Goal: Information Seeking & Learning: Learn about a topic

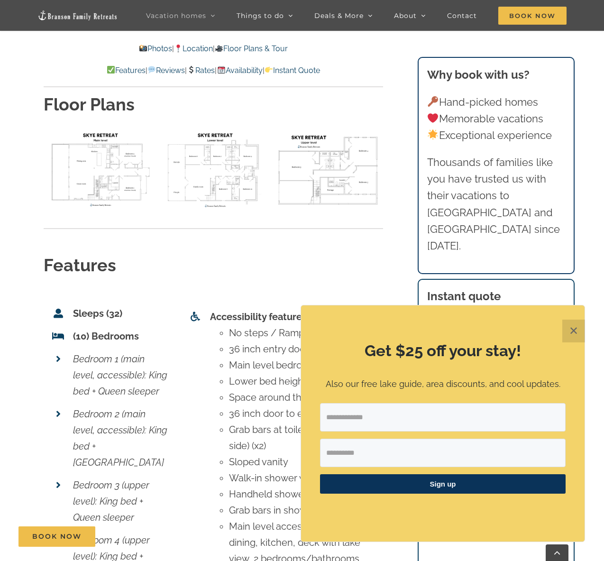
scroll to position [3679, 0]
click at [570, 334] on button "✕" at bounding box center [574, 331] width 23 height 23
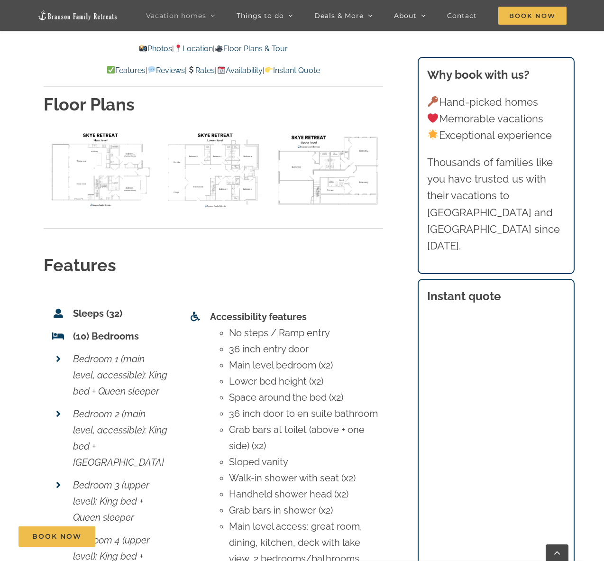
click at [404, 435] on div "Skye Retreat at [GEOGRAPHIC_DATA] | Branson Family Retreats [PERSON_NAME][EMAIL…" at bounding box center [302, 238] width 555 height 6659
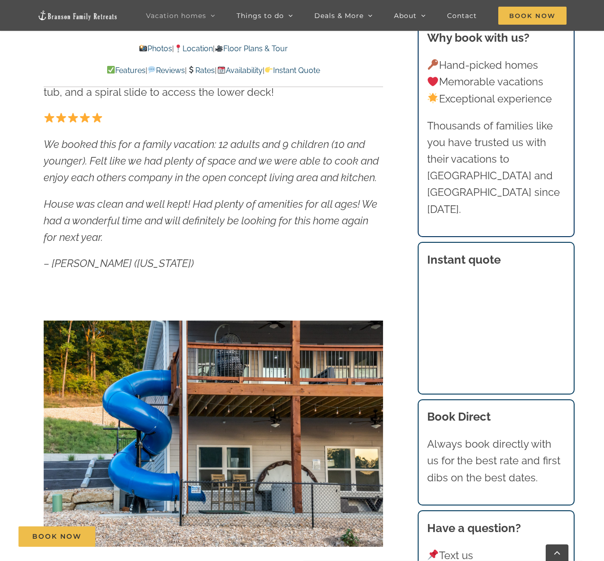
scroll to position [672, 0]
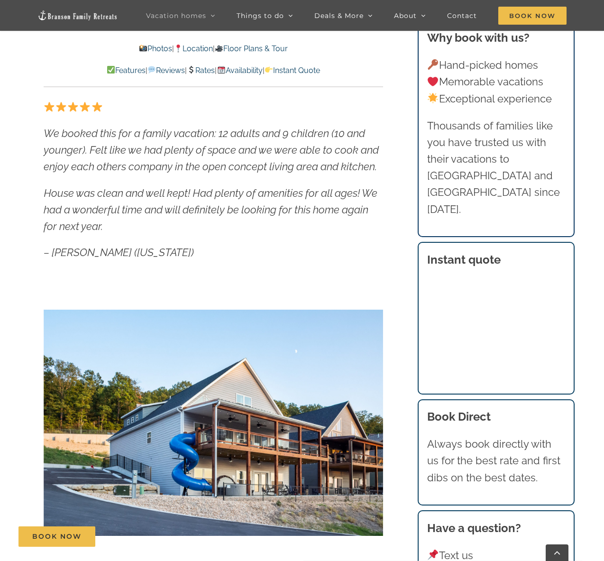
click at [342, 262] on div "Skye Retreat Like a private boutique hotel for your crew of 32, Skye Retreat is…" at bounding box center [214, 309] width 340 height 624
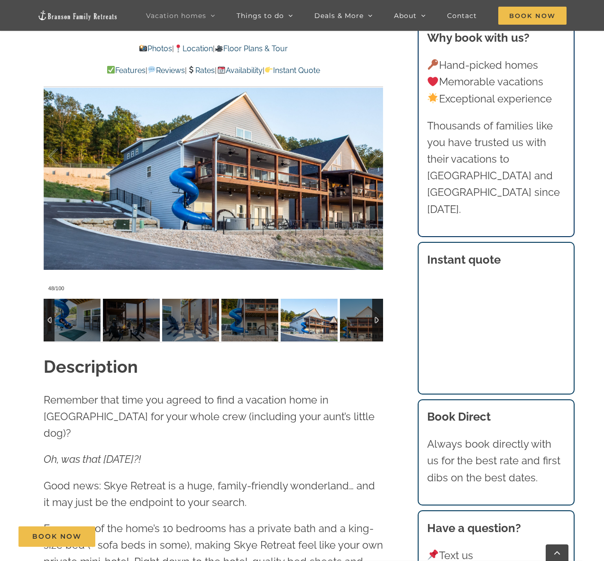
scroll to position [939, 0]
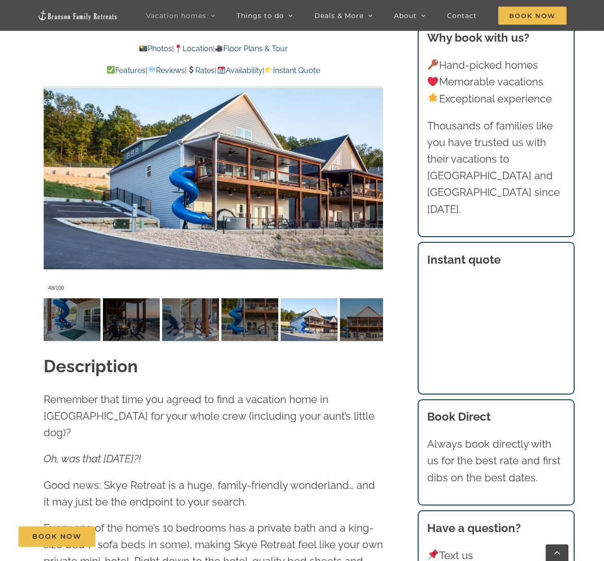
click at [360, 189] on div at bounding box center [214, 156] width 340 height 279
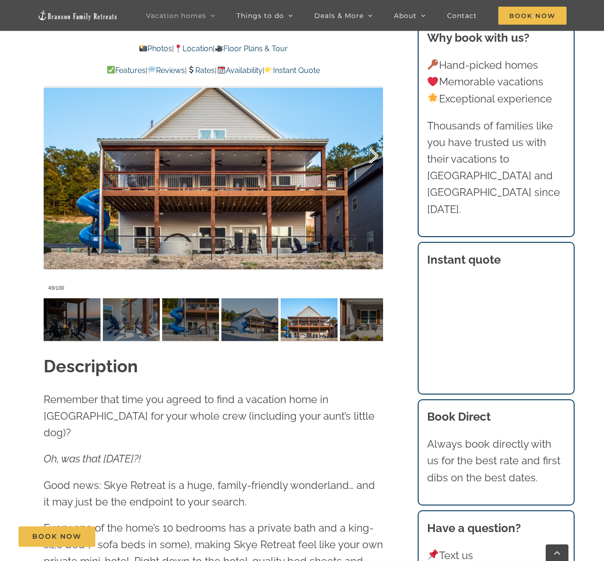
click at [376, 180] on div at bounding box center [363, 156] width 29 height 59
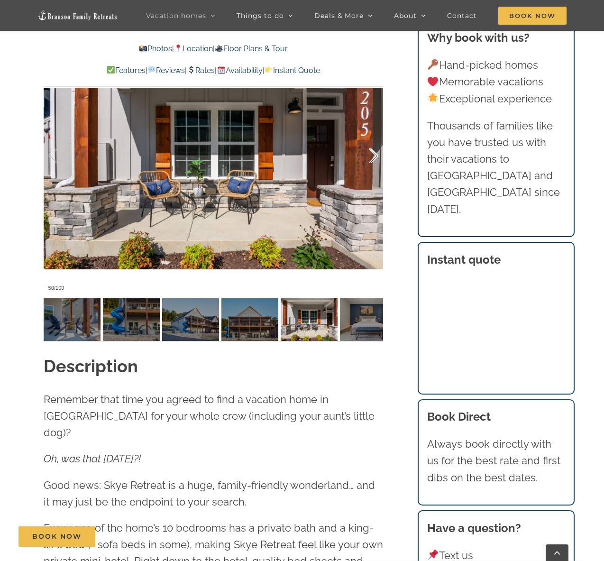
click at [376, 180] on div at bounding box center [363, 156] width 29 height 59
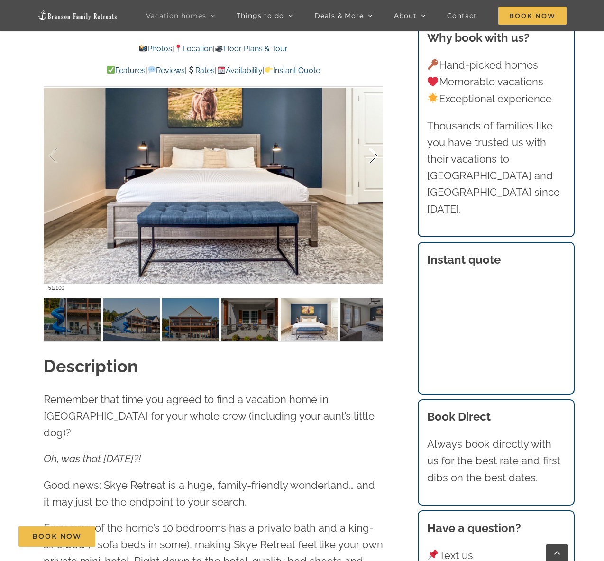
click at [376, 180] on div at bounding box center [363, 156] width 29 height 59
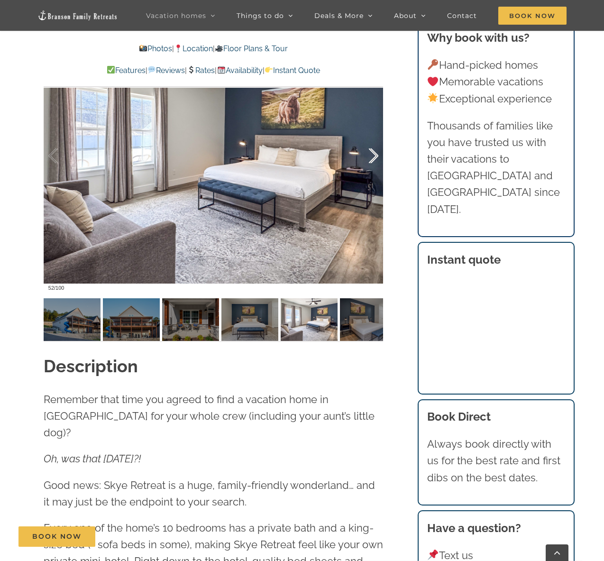
click at [376, 180] on div at bounding box center [363, 156] width 29 height 59
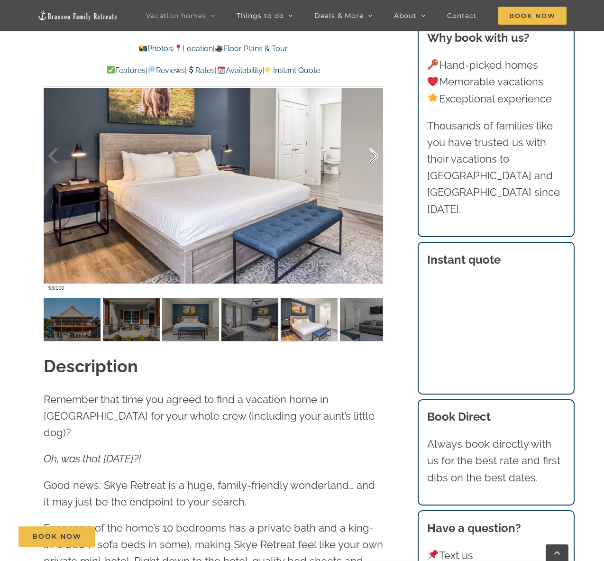
click at [376, 180] on div at bounding box center [363, 156] width 29 height 59
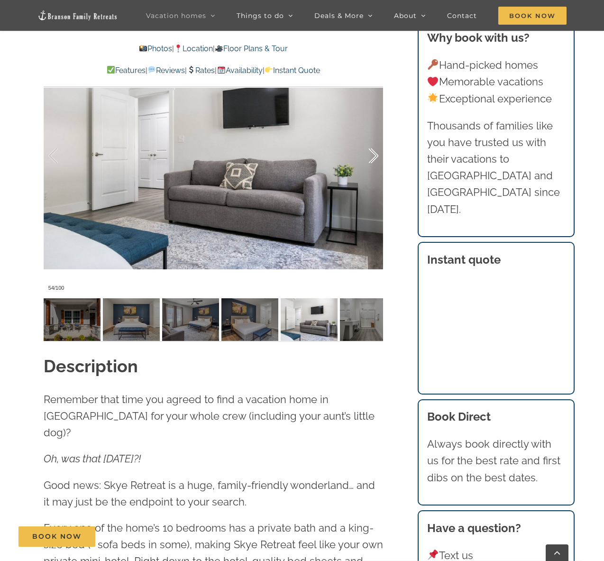
click at [376, 180] on div at bounding box center [363, 156] width 29 height 59
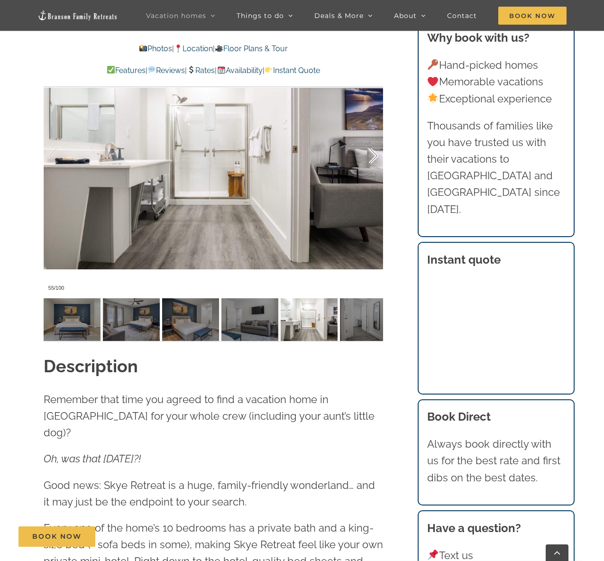
click at [376, 180] on div at bounding box center [363, 156] width 29 height 59
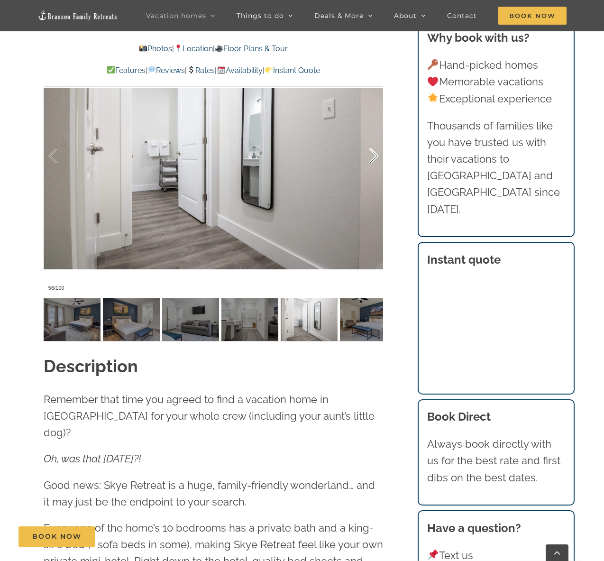
click at [376, 180] on div at bounding box center [363, 156] width 29 height 59
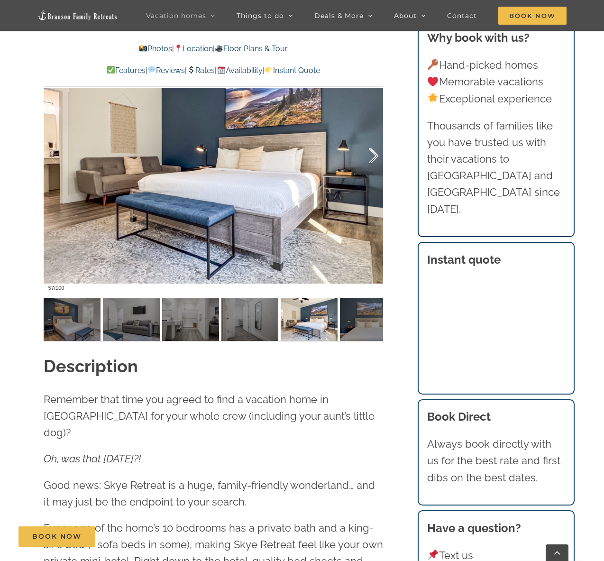
click at [375, 181] on div at bounding box center [363, 156] width 29 height 59
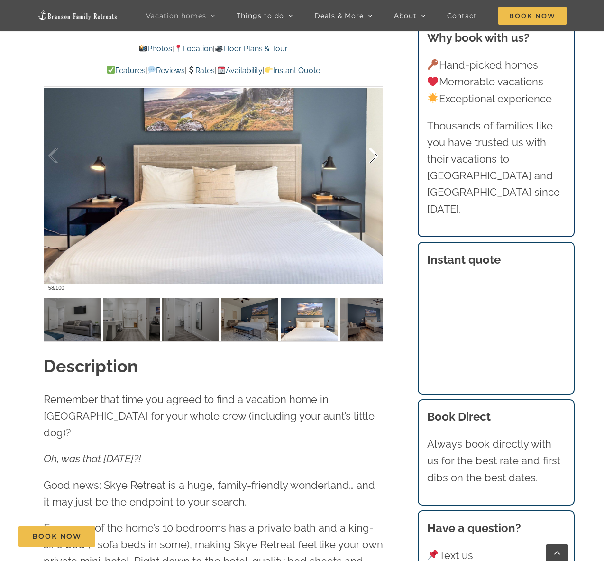
click at [375, 181] on div at bounding box center [363, 156] width 29 height 59
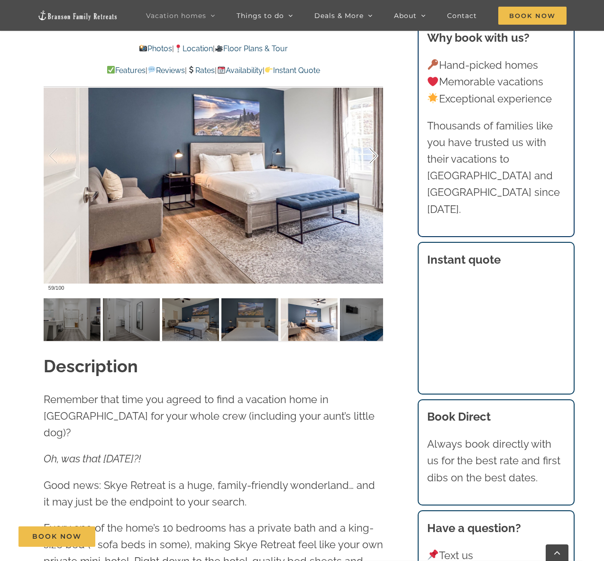
click at [375, 181] on div at bounding box center [363, 156] width 29 height 59
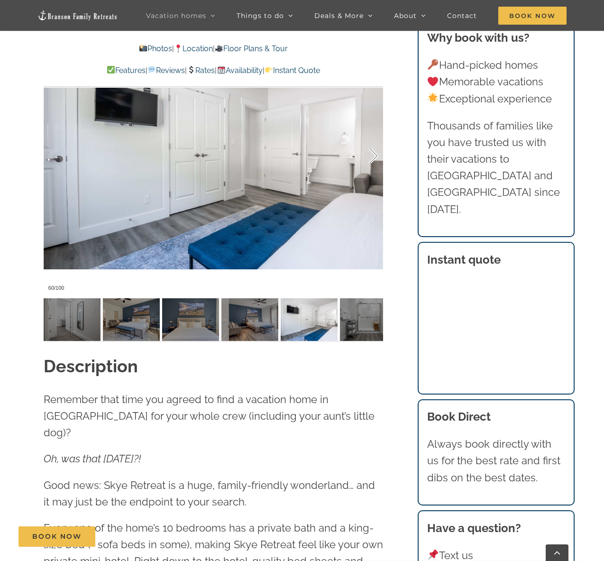
click at [375, 181] on div at bounding box center [363, 156] width 29 height 59
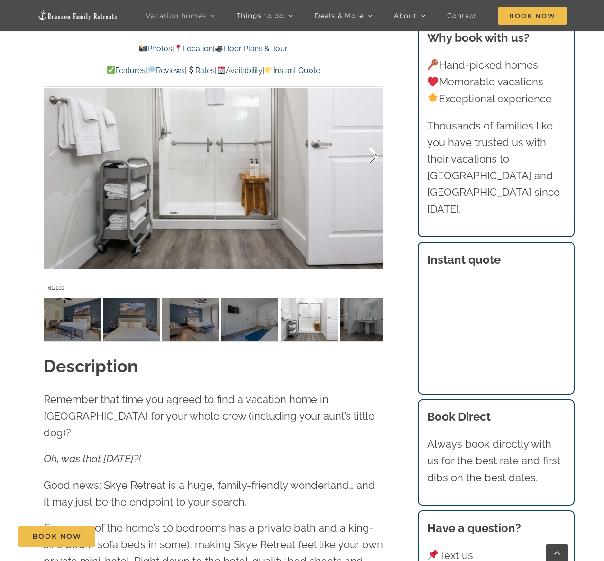
click at [375, 181] on div at bounding box center [363, 156] width 29 height 59
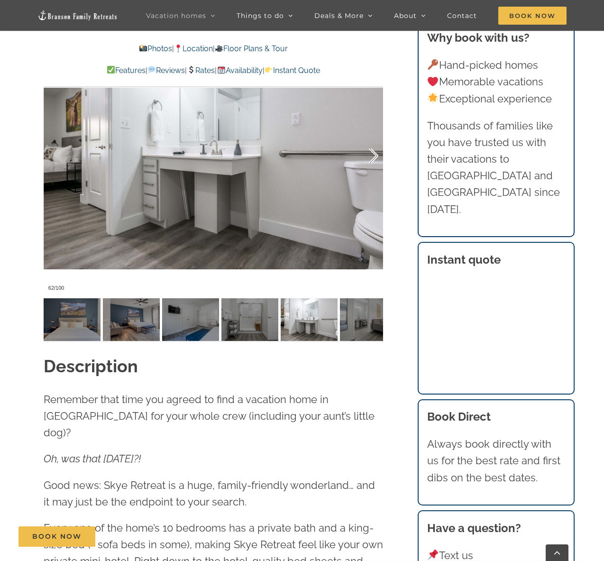
click at [375, 181] on div at bounding box center [363, 156] width 29 height 59
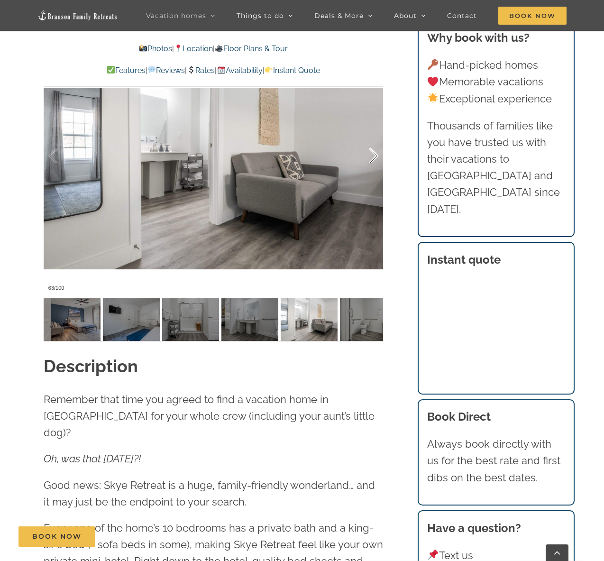
click at [375, 181] on div at bounding box center [363, 156] width 29 height 59
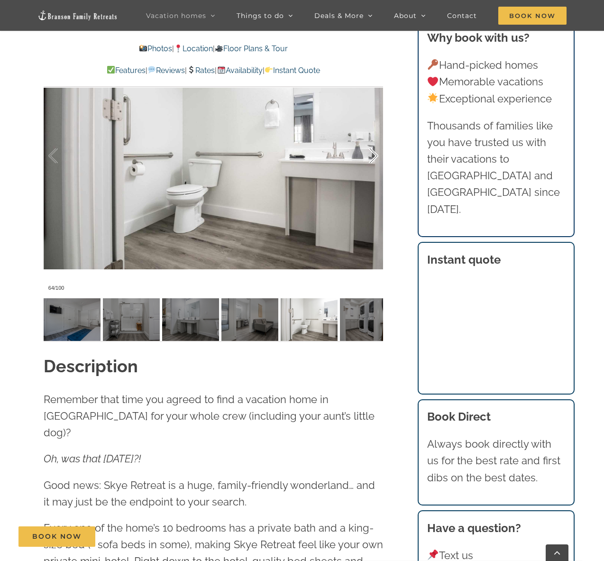
click at [375, 181] on div at bounding box center [363, 156] width 29 height 59
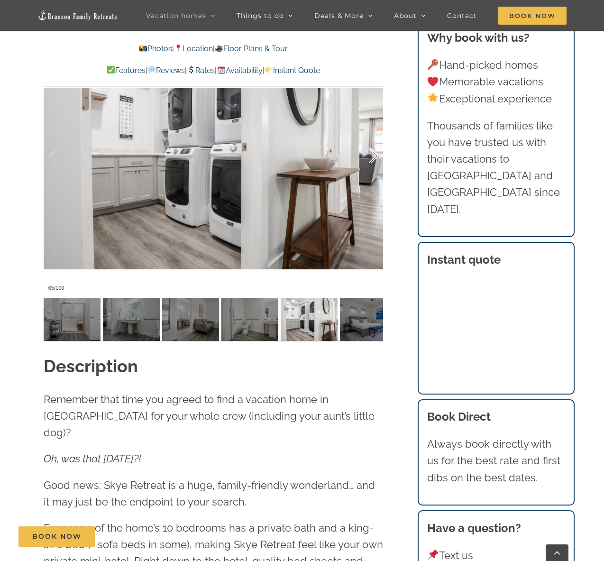
click at [375, 181] on div at bounding box center [363, 156] width 29 height 59
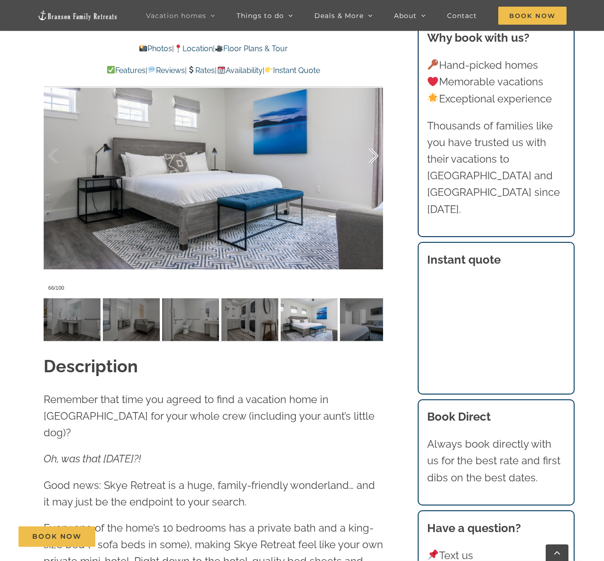
click at [375, 181] on div at bounding box center [363, 156] width 29 height 59
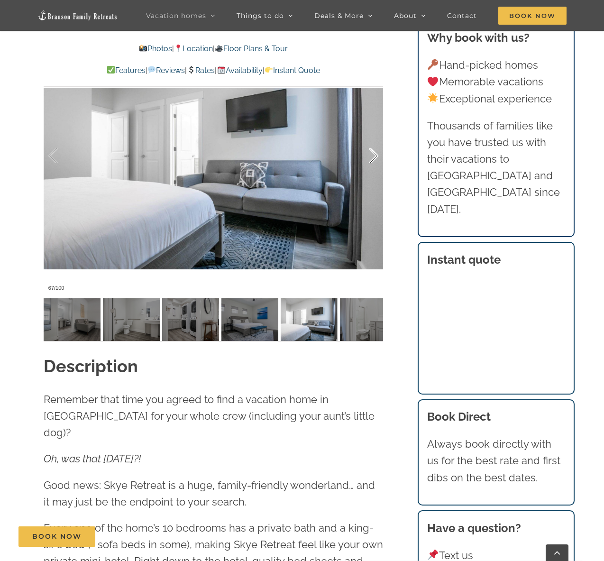
click at [375, 181] on div at bounding box center [363, 156] width 29 height 59
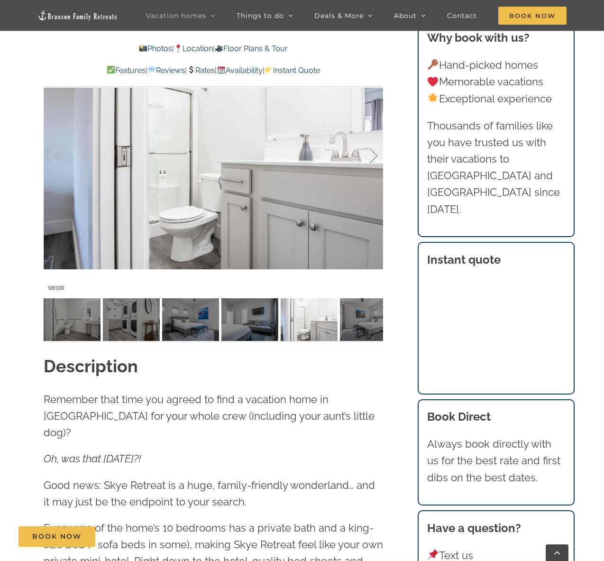
click at [375, 181] on div at bounding box center [363, 156] width 29 height 59
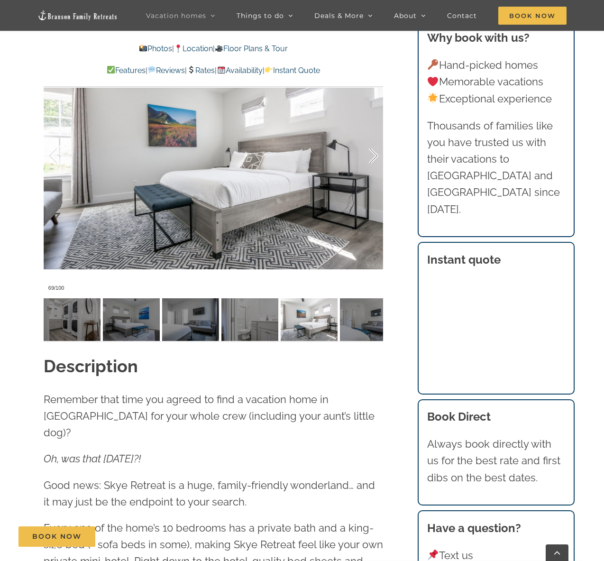
click at [375, 181] on div at bounding box center [363, 156] width 29 height 59
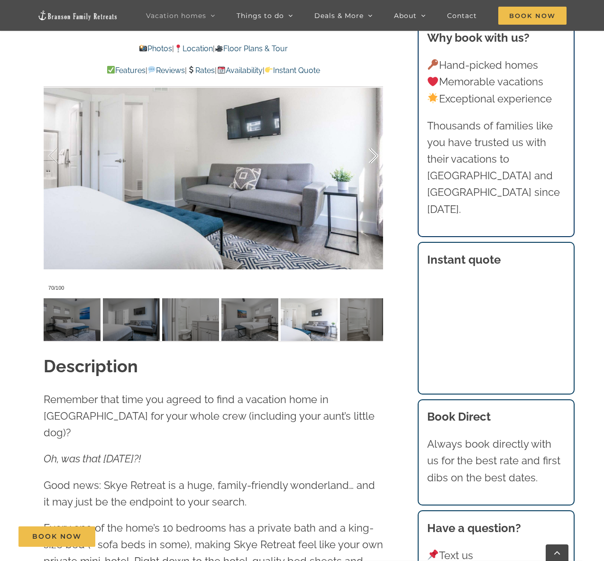
click at [375, 181] on div at bounding box center [363, 156] width 29 height 59
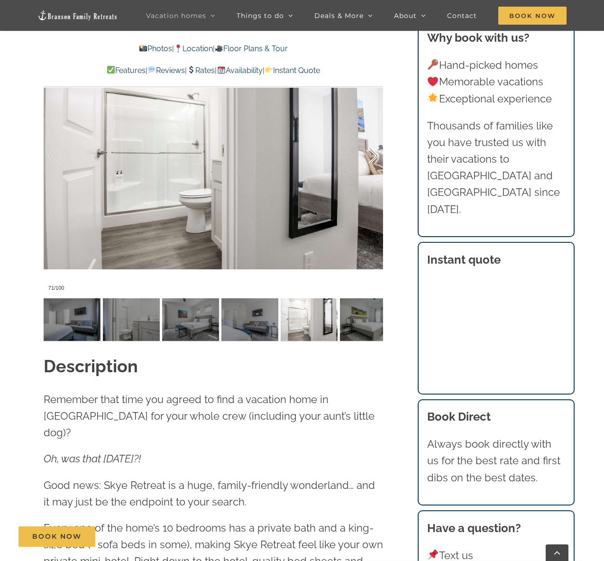
click at [375, 181] on div at bounding box center [363, 156] width 29 height 59
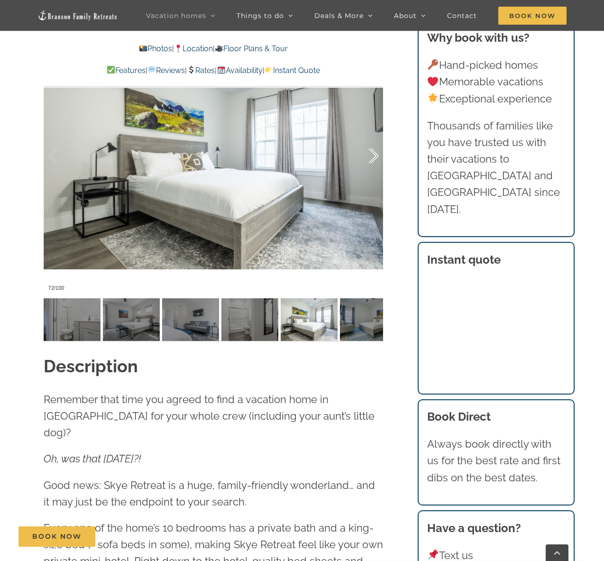
click at [375, 181] on div at bounding box center [363, 156] width 29 height 59
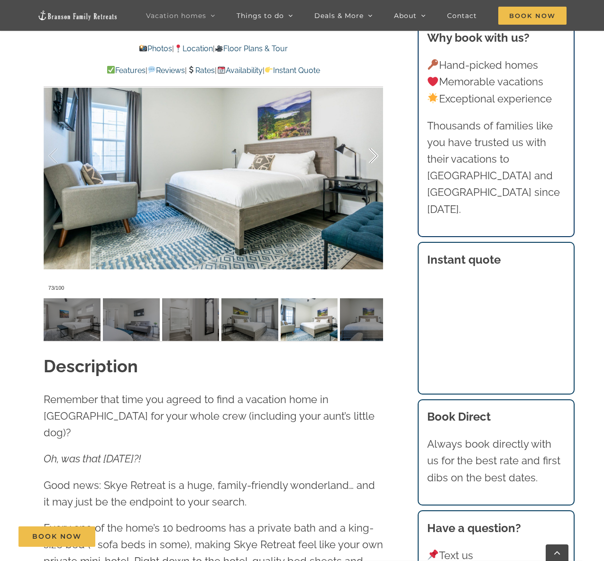
click at [375, 181] on div at bounding box center [363, 156] width 29 height 59
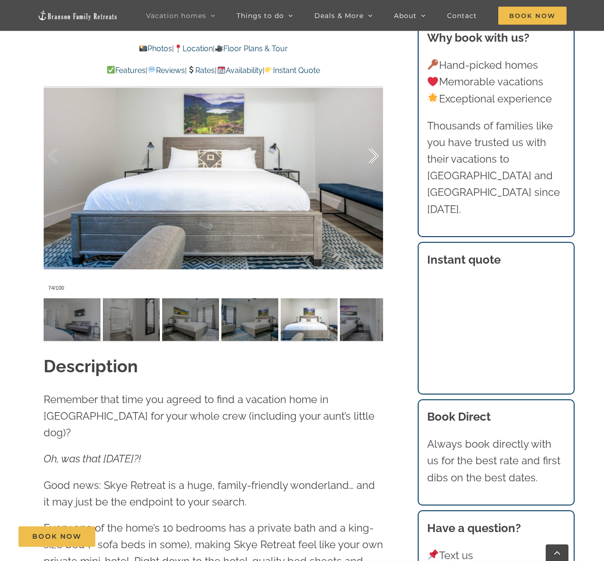
click at [375, 181] on div at bounding box center [363, 156] width 29 height 59
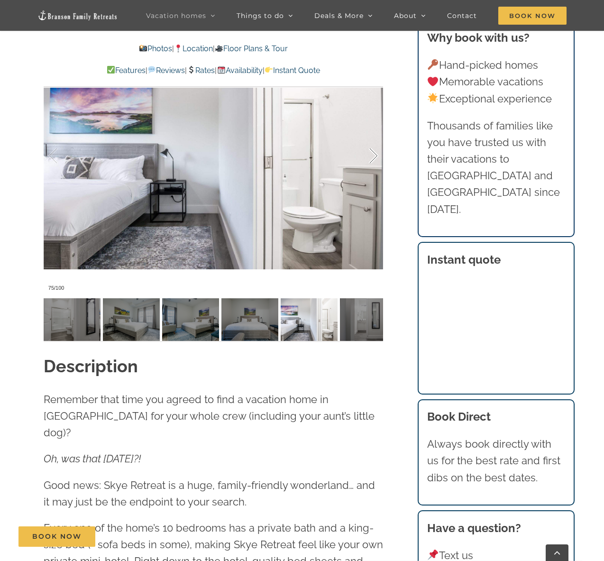
click at [375, 181] on div at bounding box center [363, 156] width 29 height 59
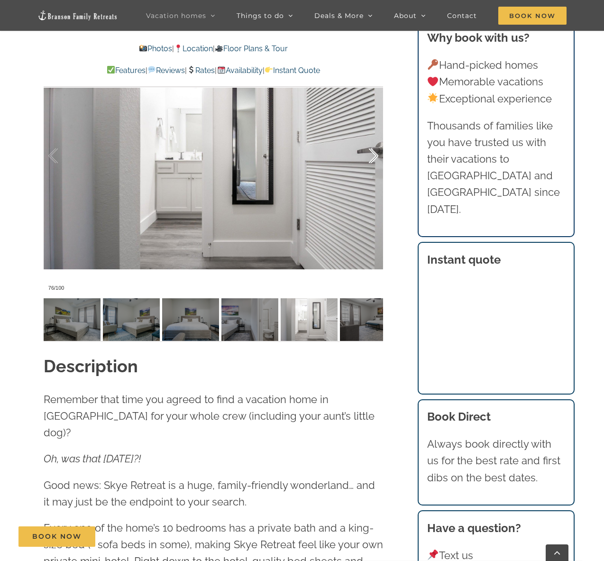
click at [375, 181] on div at bounding box center [363, 156] width 29 height 59
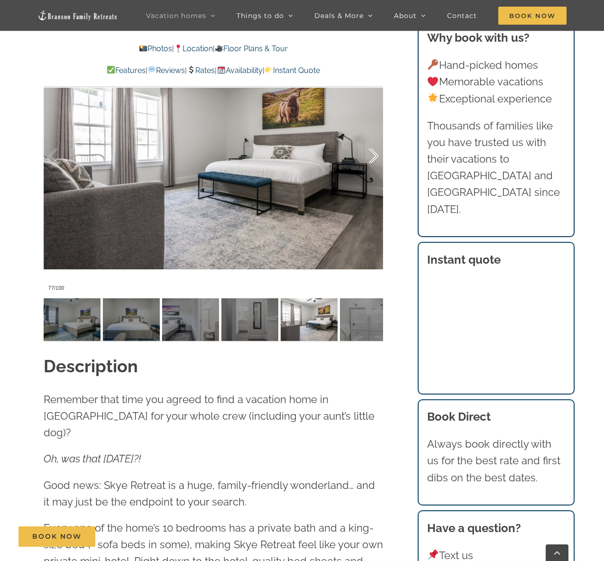
click at [375, 181] on div at bounding box center [363, 156] width 29 height 59
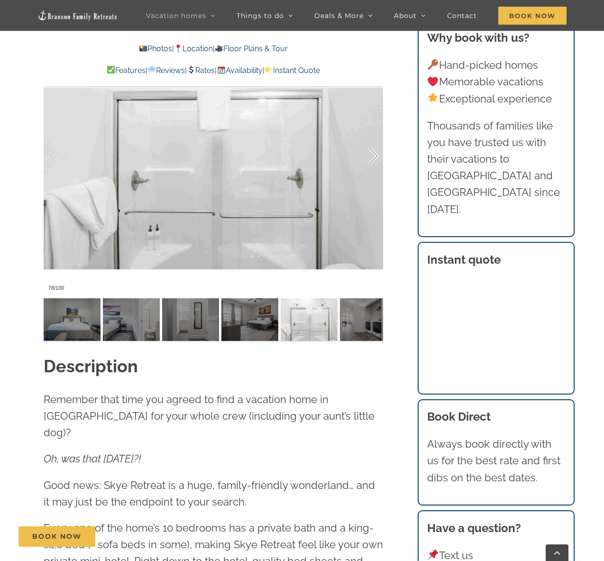
click at [375, 181] on div at bounding box center [363, 156] width 29 height 59
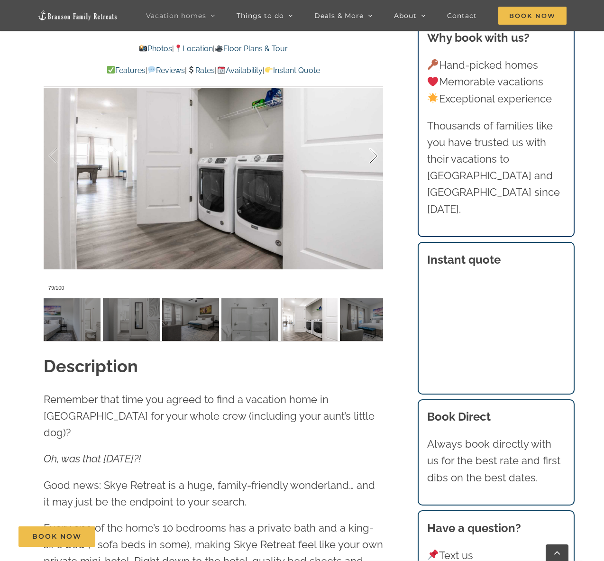
click at [375, 181] on div at bounding box center [363, 156] width 29 height 59
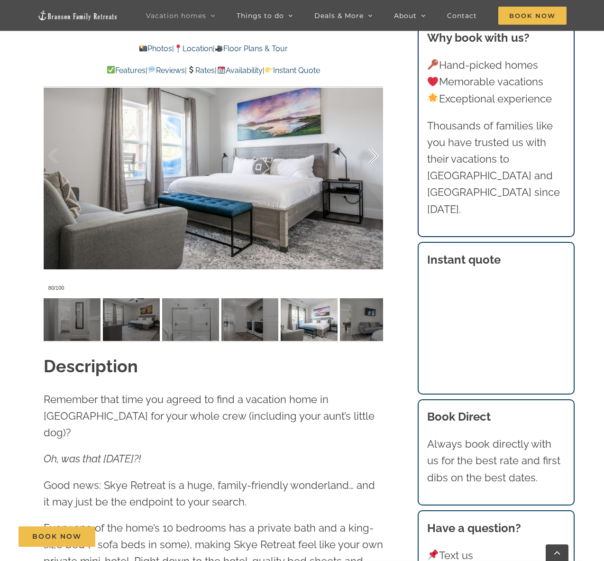
click at [375, 181] on div at bounding box center [363, 156] width 29 height 59
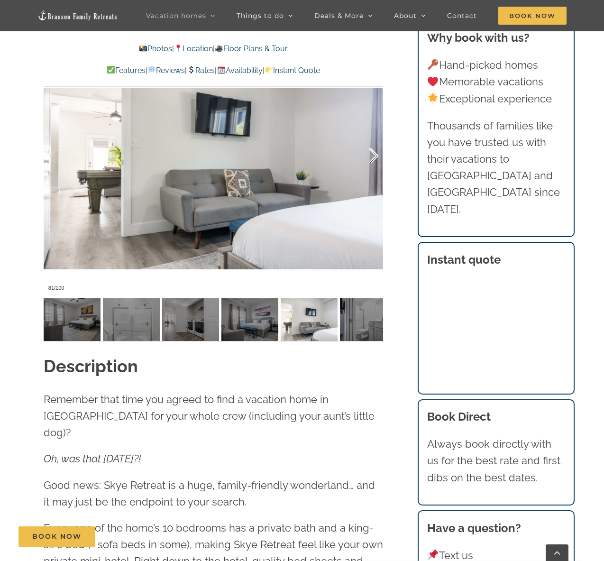
click at [375, 181] on div at bounding box center [363, 156] width 29 height 59
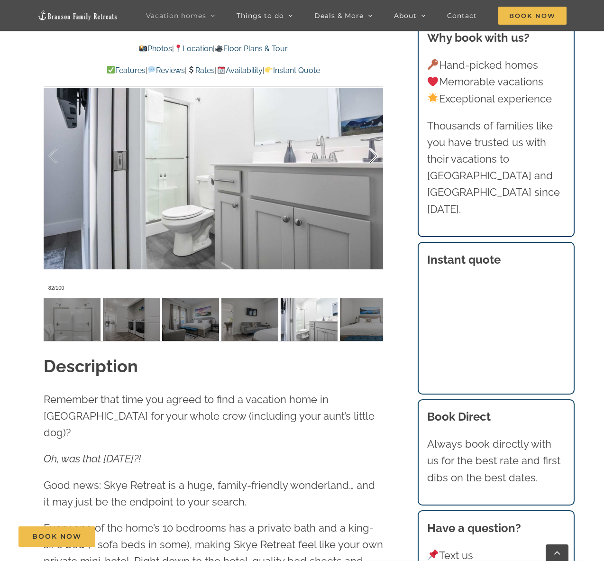
click at [375, 181] on div at bounding box center [363, 156] width 29 height 59
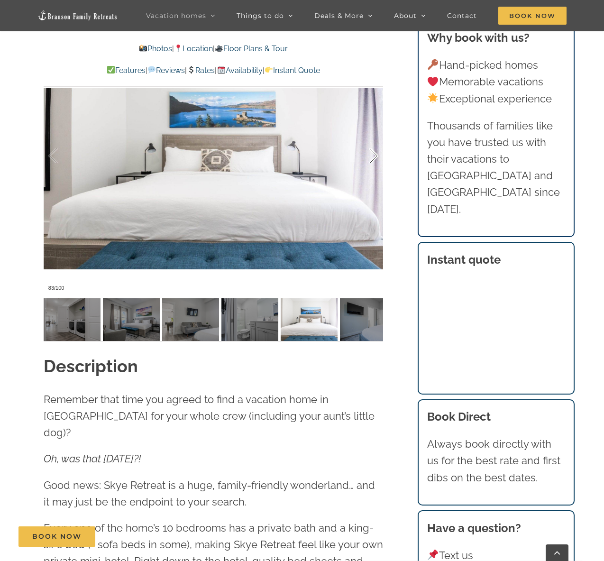
click at [375, 181] on div at bounding box center [363, 156] width 29 height 59
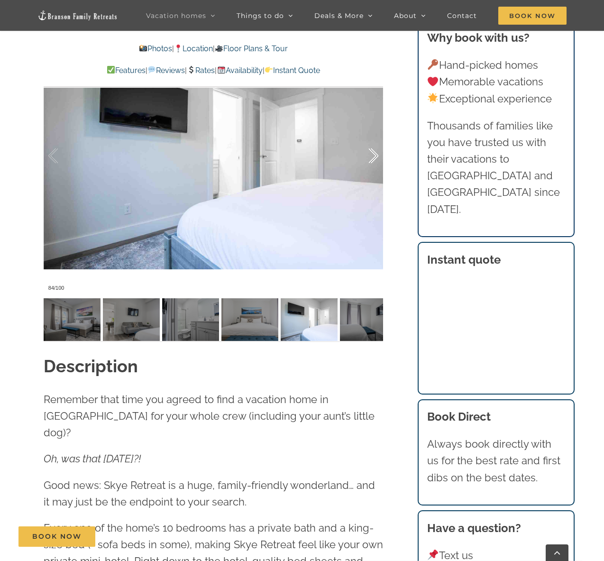
click at [375, 181] on div at bounding box center [363, 156] width 29 height 59
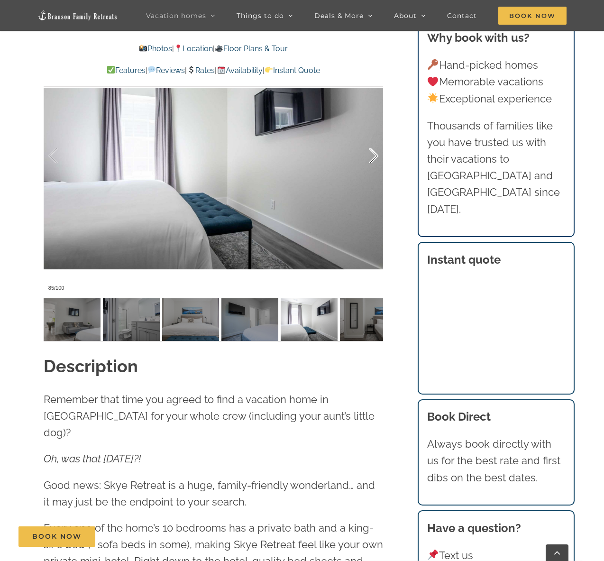
click at [375, 181] on div at bounding box center [363, 156] width 29 height 59
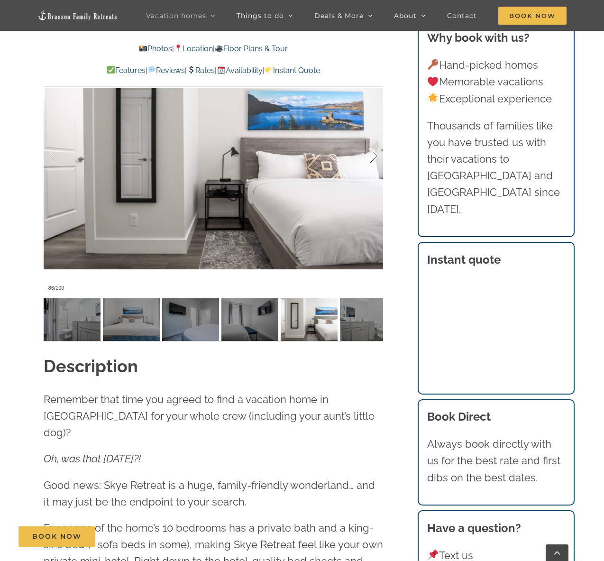
click at [375, 181] on div at bounding box center [363, 156] width 29 height 59
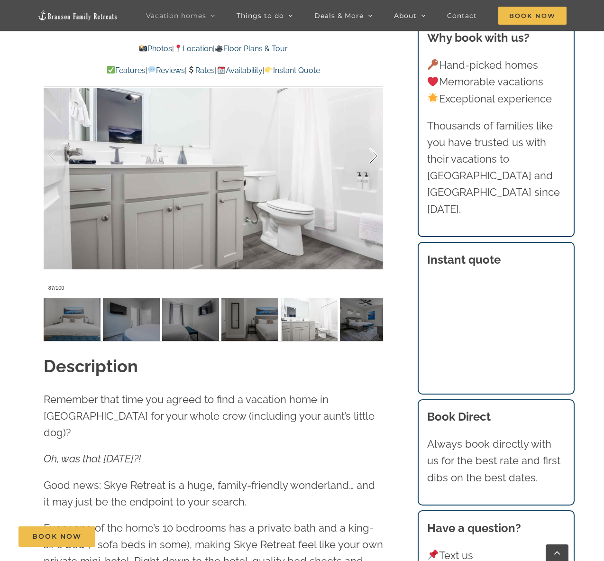
click at [375, 181] on div at bounding box center [363, 156] width 29 height 59
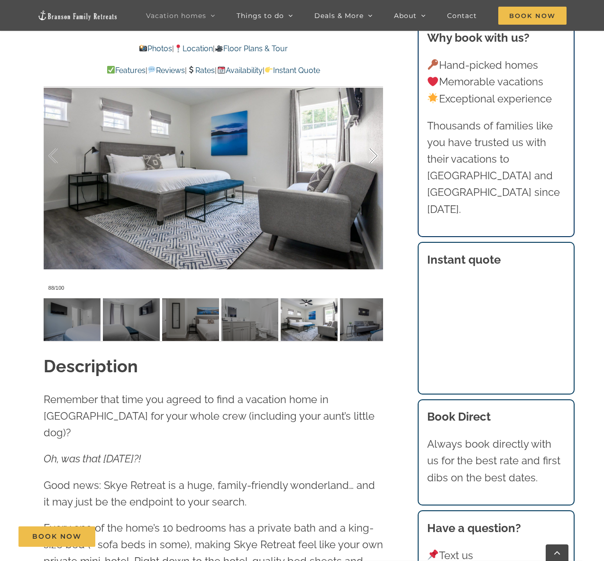
click at [375, 181] on div at bounding box center [363, 156] width 29 height 59
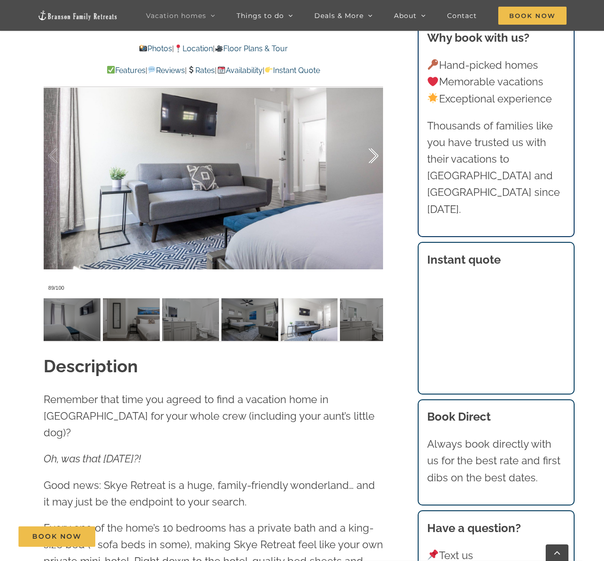
click at [375, 181] on div at bounding box center [363, 156] width 29 height 59
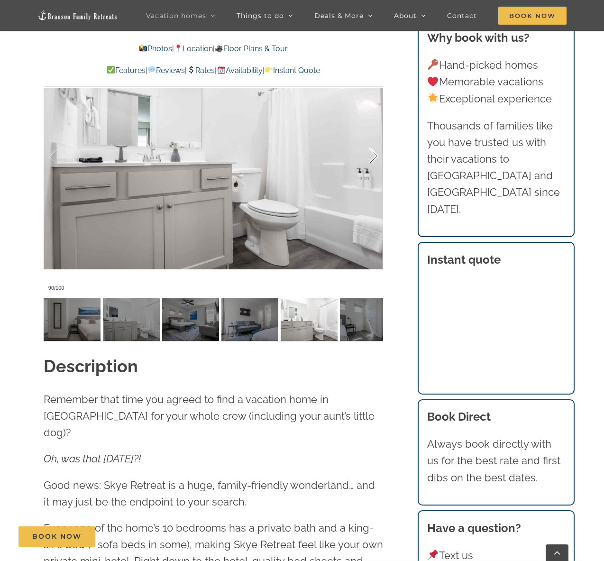
click at [376, 180] on div at bounding box center [363, 156] width 29 height 59
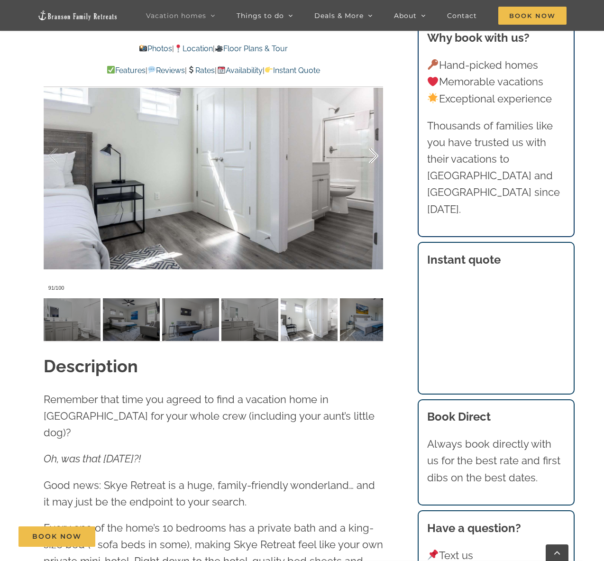
click at [376, 180] on div at bounding box center [363, 156] width 29 height 59
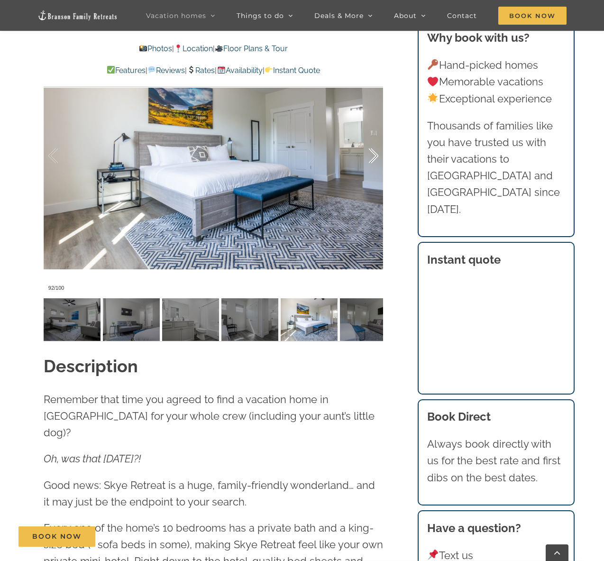
click at [376, 180] on div at bounding box center [363, 156] width 29 height 59
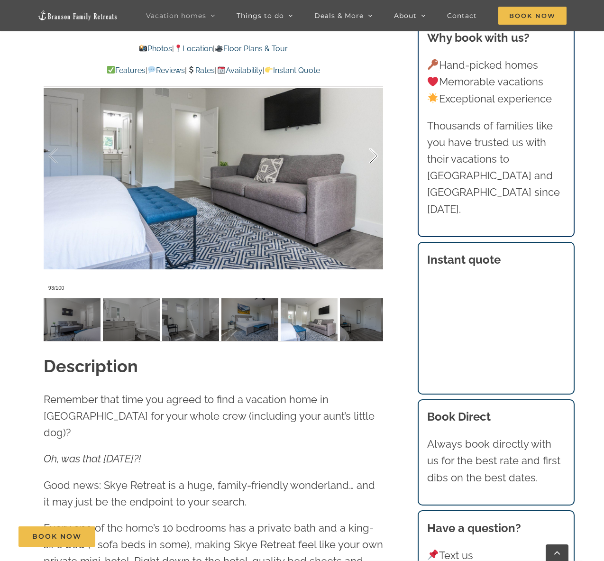
click at [376, 180] on div at bounding box center [363, 156] width 29 height 59
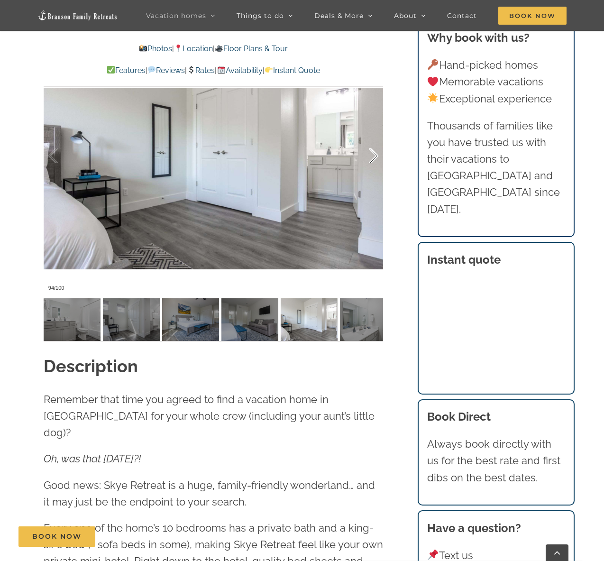
click at [376, 180] on div at bounding box center [363, 156] width 29 height 59
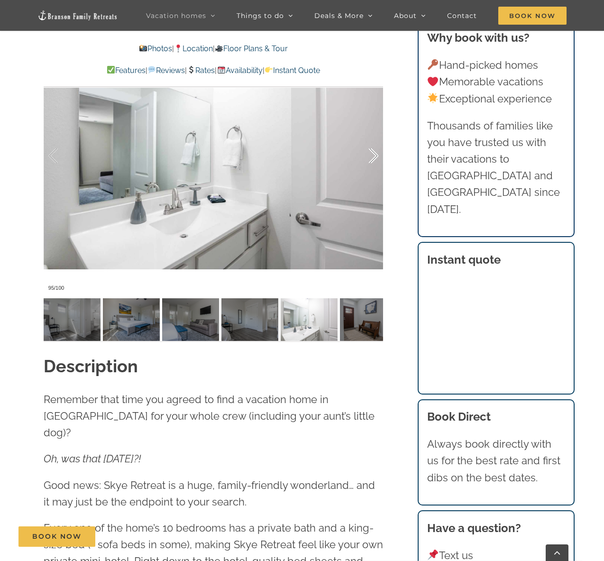
click at [376, 180] on div at bounding box center [363, 156] width 29 height 59
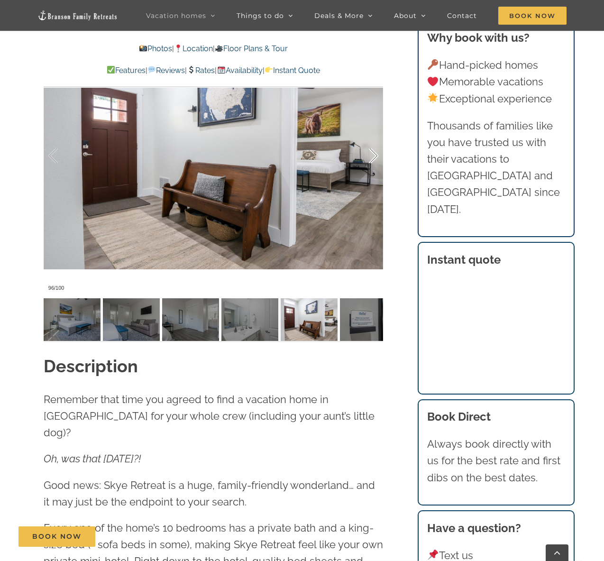
click at [376, 180] on div at bounding box center [363, 156] width 29 height 59
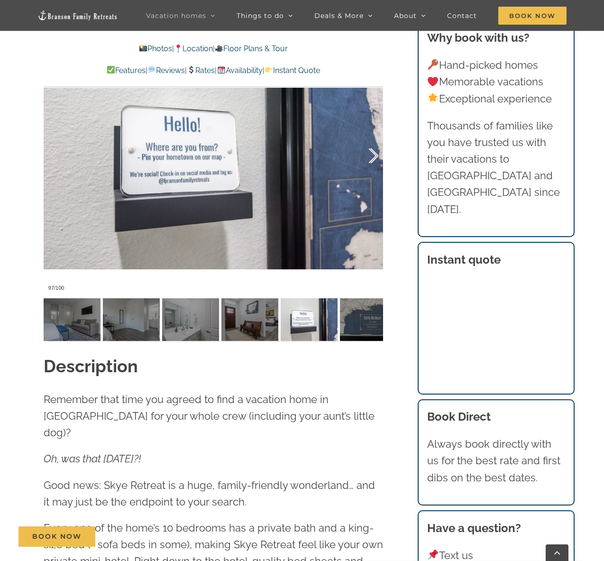
click at [376, 180] on div at bounding box center [363, 156] width 29 height 59
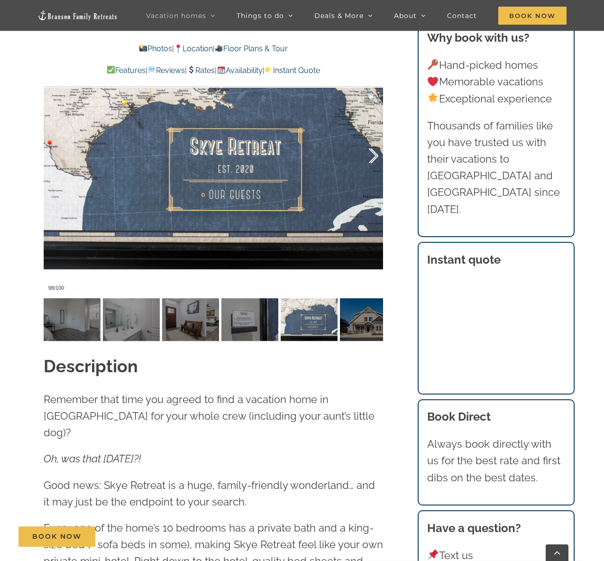
click at [376, 180] on div at bounding box center [363, 156] width 29 height 59
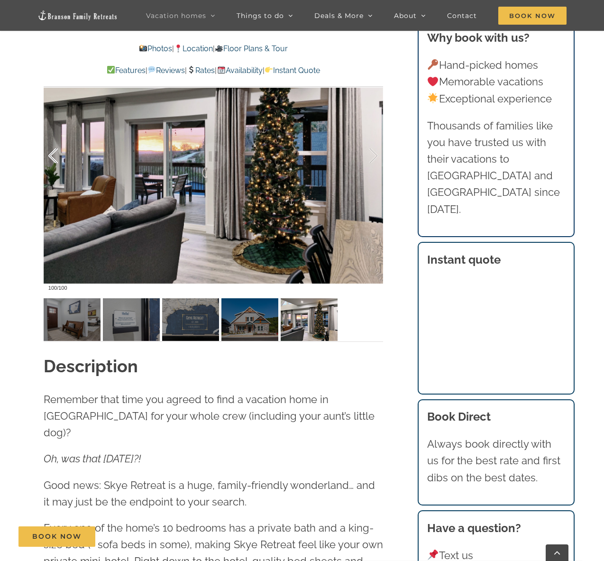
click at [61, 160] on div at bounding box center [62, 156] width 29 height 59
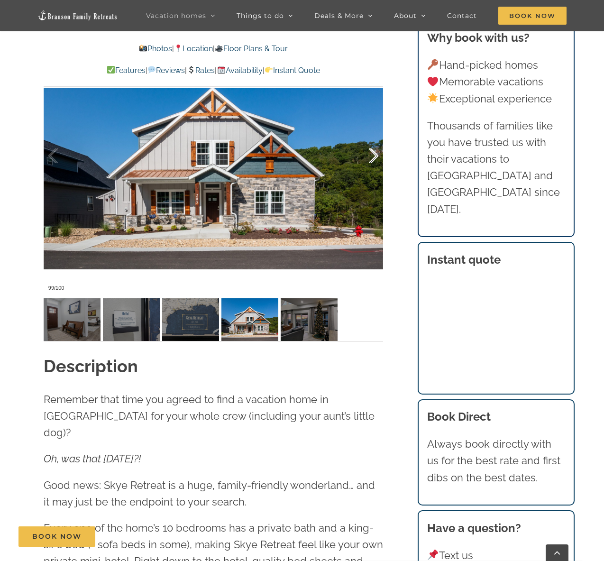
click at [375, 159] on div at bounding box center [363, 156] width 29 height 59
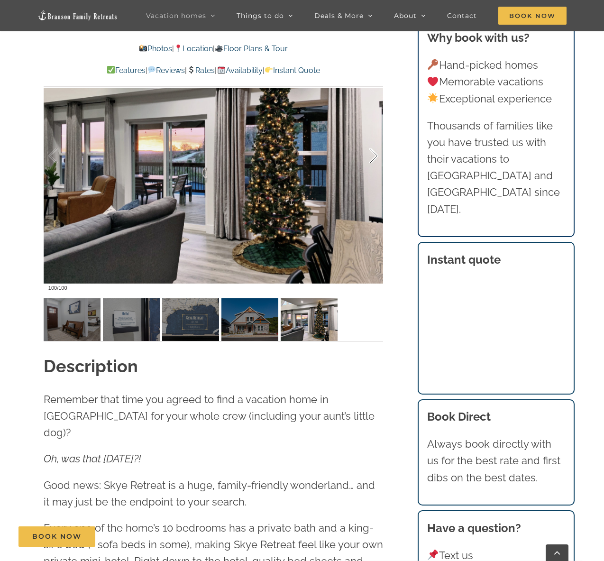
click at [375, 159] on div at bounding box center [363, 156] width 29 height 59
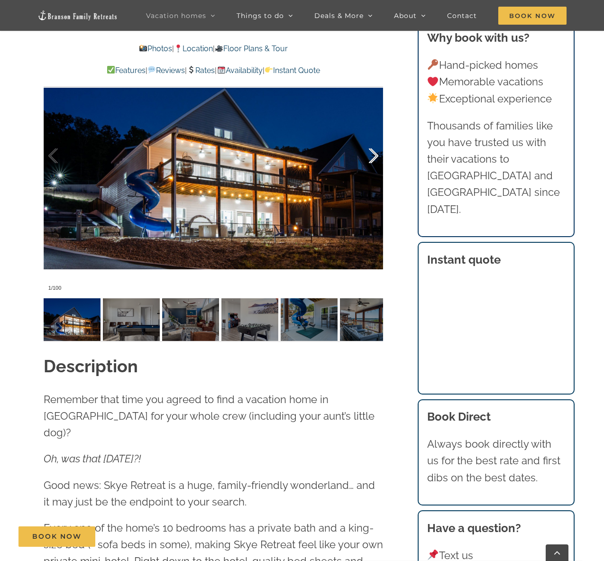
click at [375, 159] on div at bounding box center [363, 156] width 29 height 59
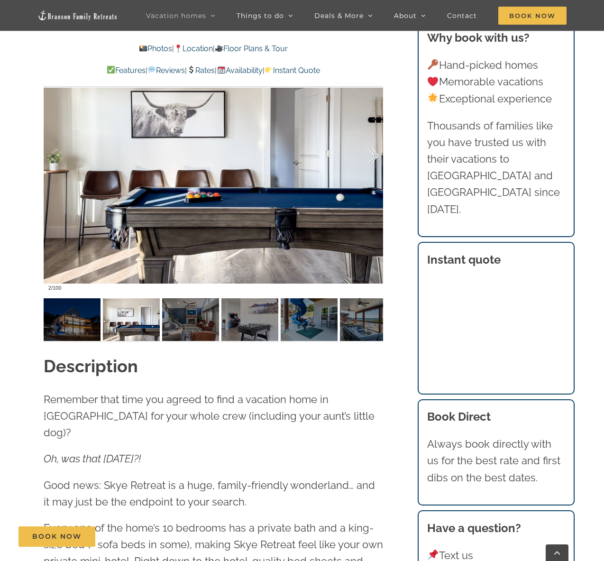
click at [375, 159] on div at bounding box center [363, 156] width 29 height 59
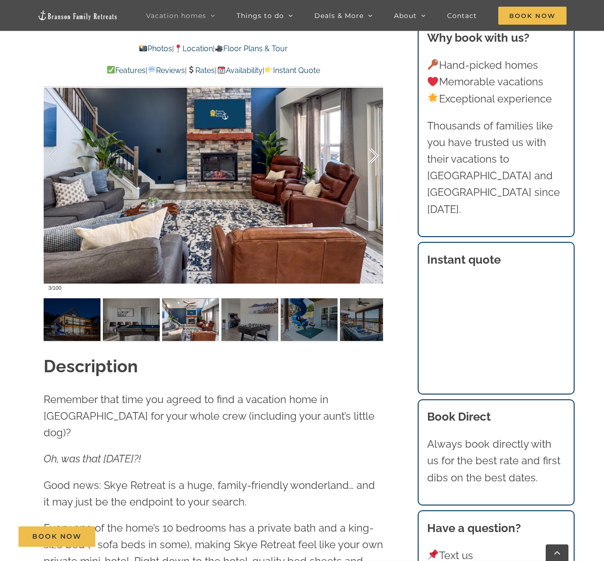
click at [375, 159] on div at bounding box center [363, 156] width 29 height 59
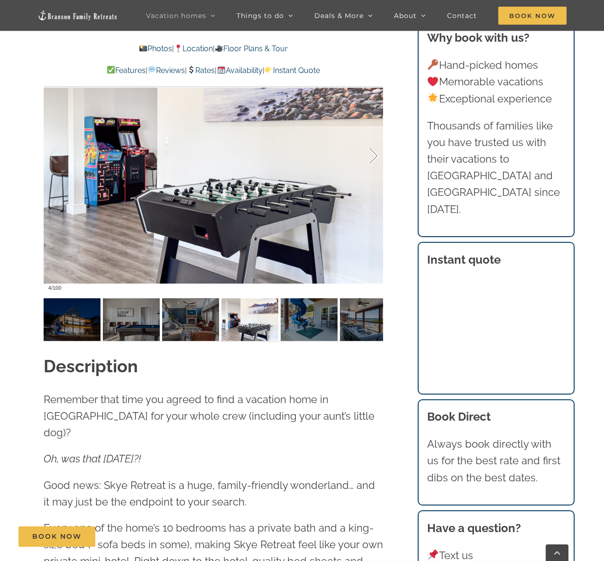
click at [375, 159] on div at bounding box center [363, 156] width 29 height 59
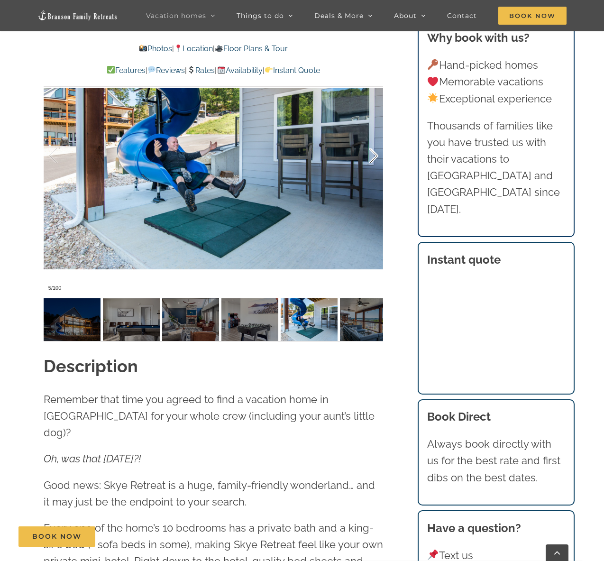
click at [375, 159] on div at bounding box center [363, 156] width 29 height 59
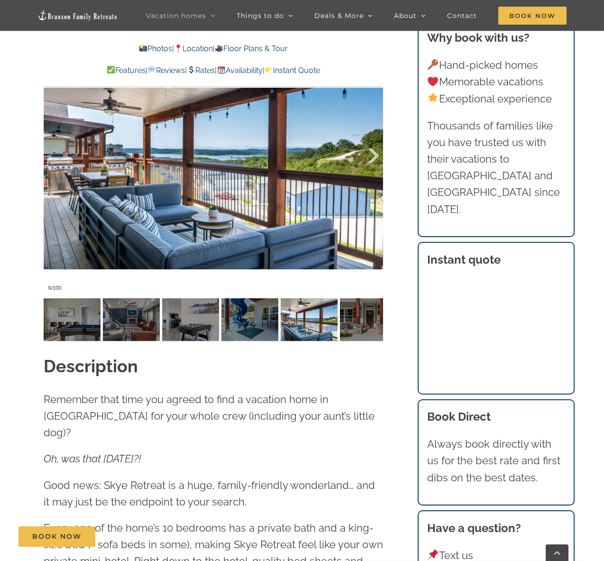
click at [375, 159] on div at bounding box center [363, 156] width 29 height 59
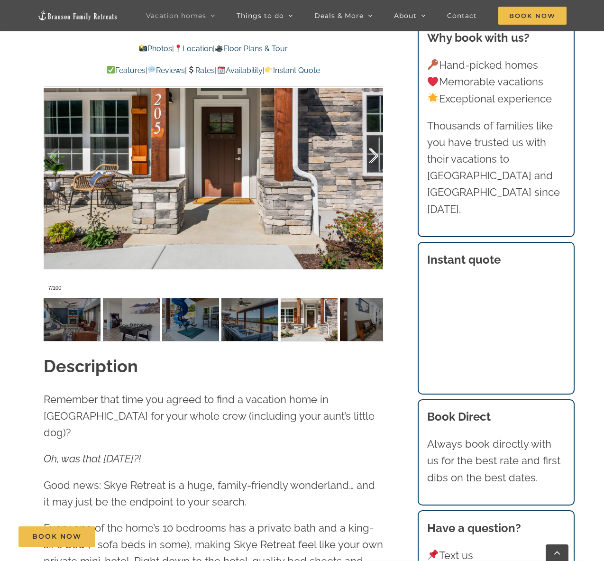
click at [375, 159] on div at bounding box center [363, 156] width 29 height 59
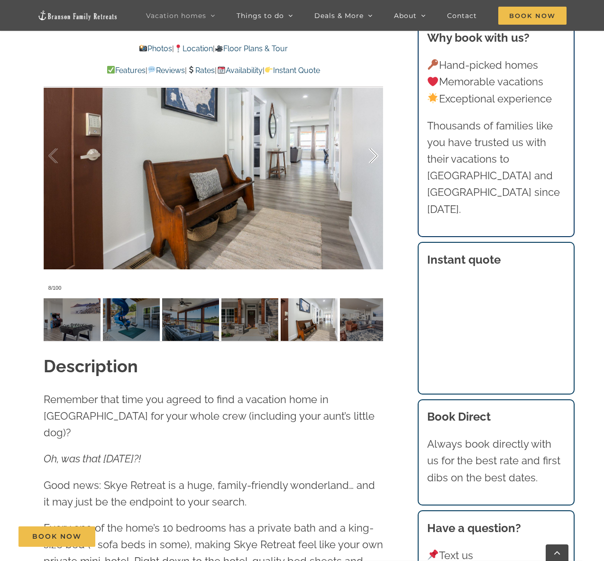
click at [375, 159] on div at bounding box center [363, 156] width 29 height 59
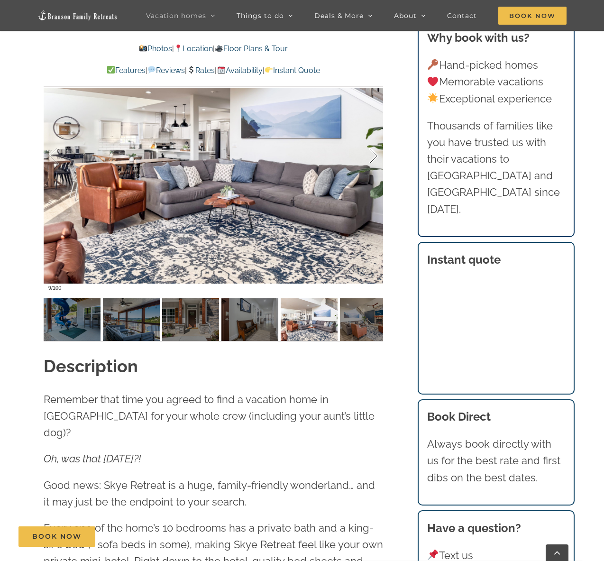
click at [375, 159] on div at bounding box center [363, 156] width 29 height 59
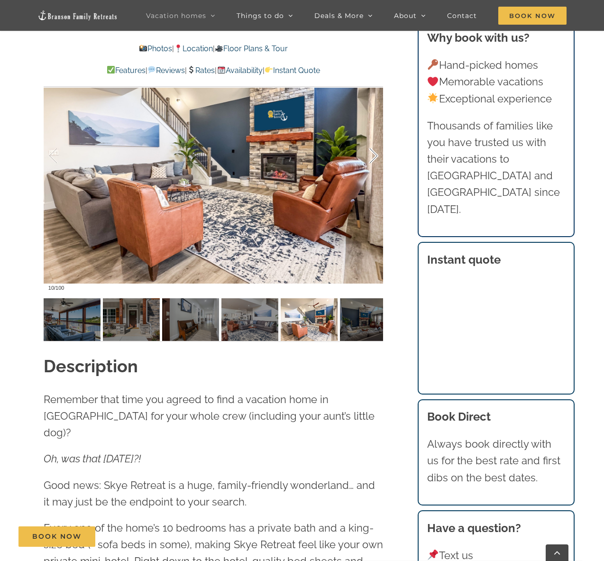
click at [375, 159] on div at bounding box center [363, 156] width 29 height 59
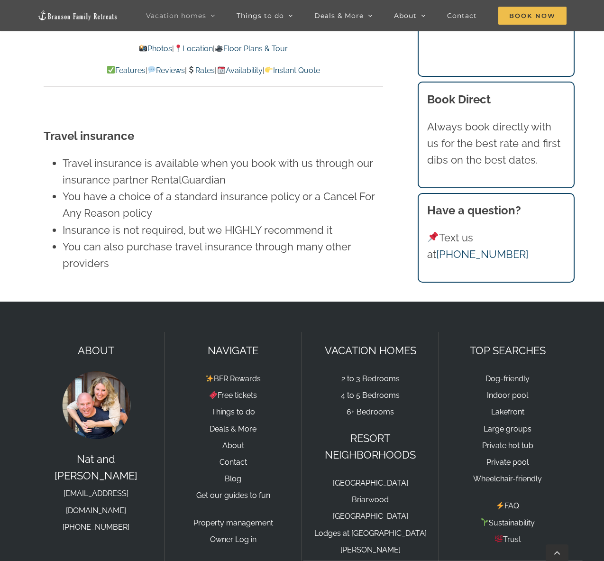
scroll to position [6768, 0]
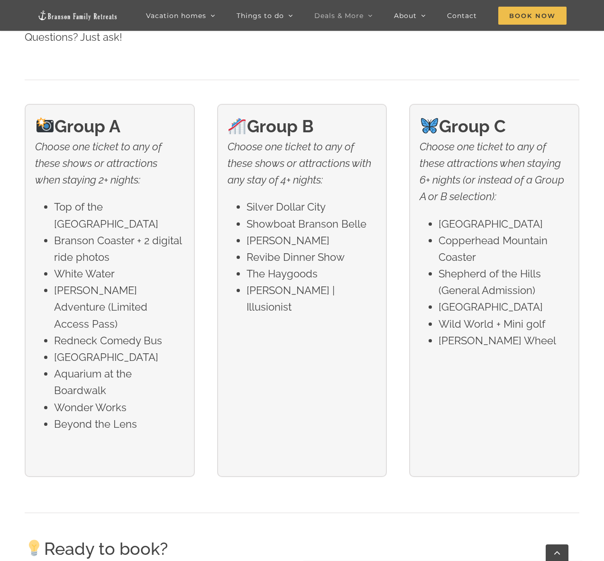
scroll to position [1732, 0]
drag, startPoint x: 115, startPoint y: 220, endPoint x: 56, endPoint y: 204, distance: 60.7
click at [56, 204] on li "Top of the Rock Lost Canyon Cave" at bounding box center [119, 214] width 130 height 33
copy li "Top of the Rock Lost Canyon Cave"
